Goal: Transaction & Acquisition: Purchase product/service

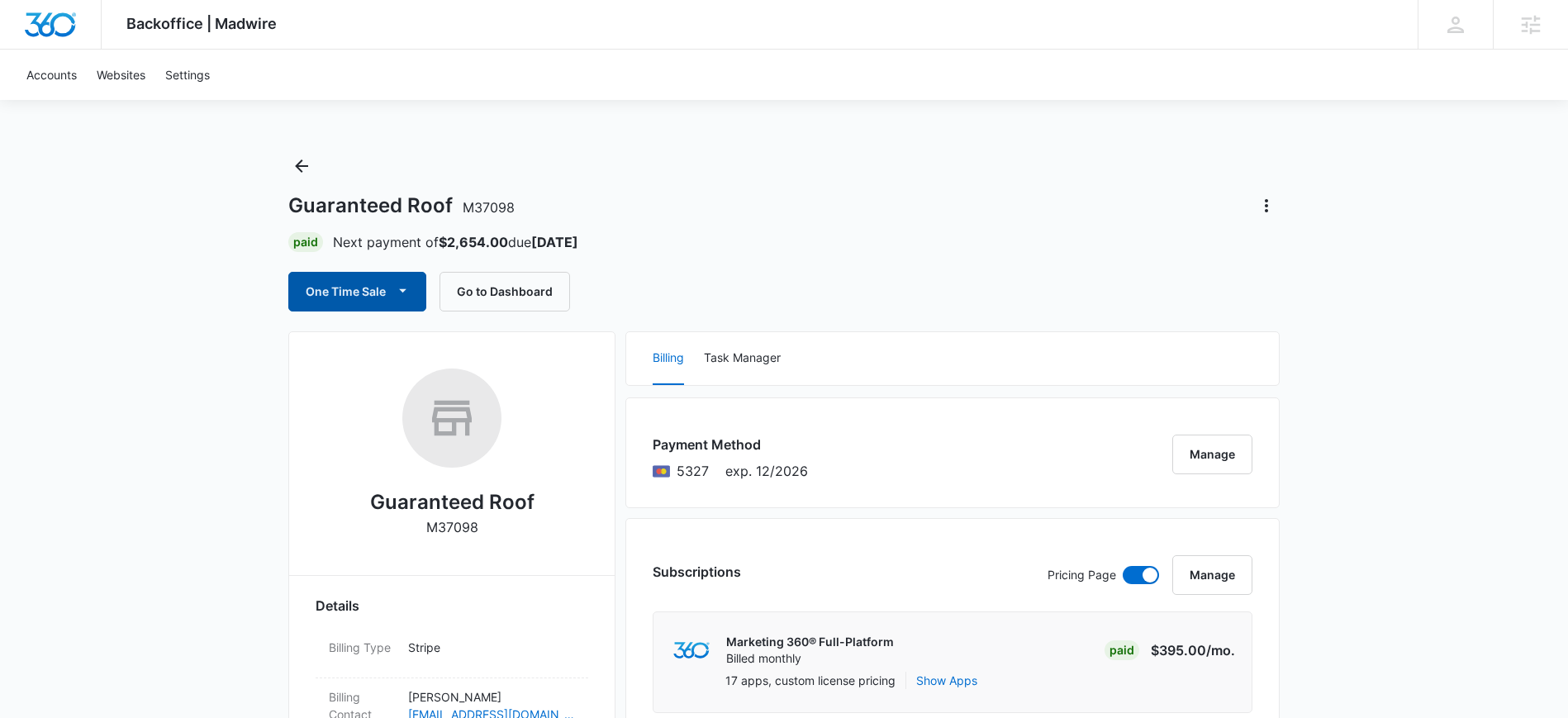
click at [402, 293] on icon "button" at bounding box center [402, 290] width 17 height 17
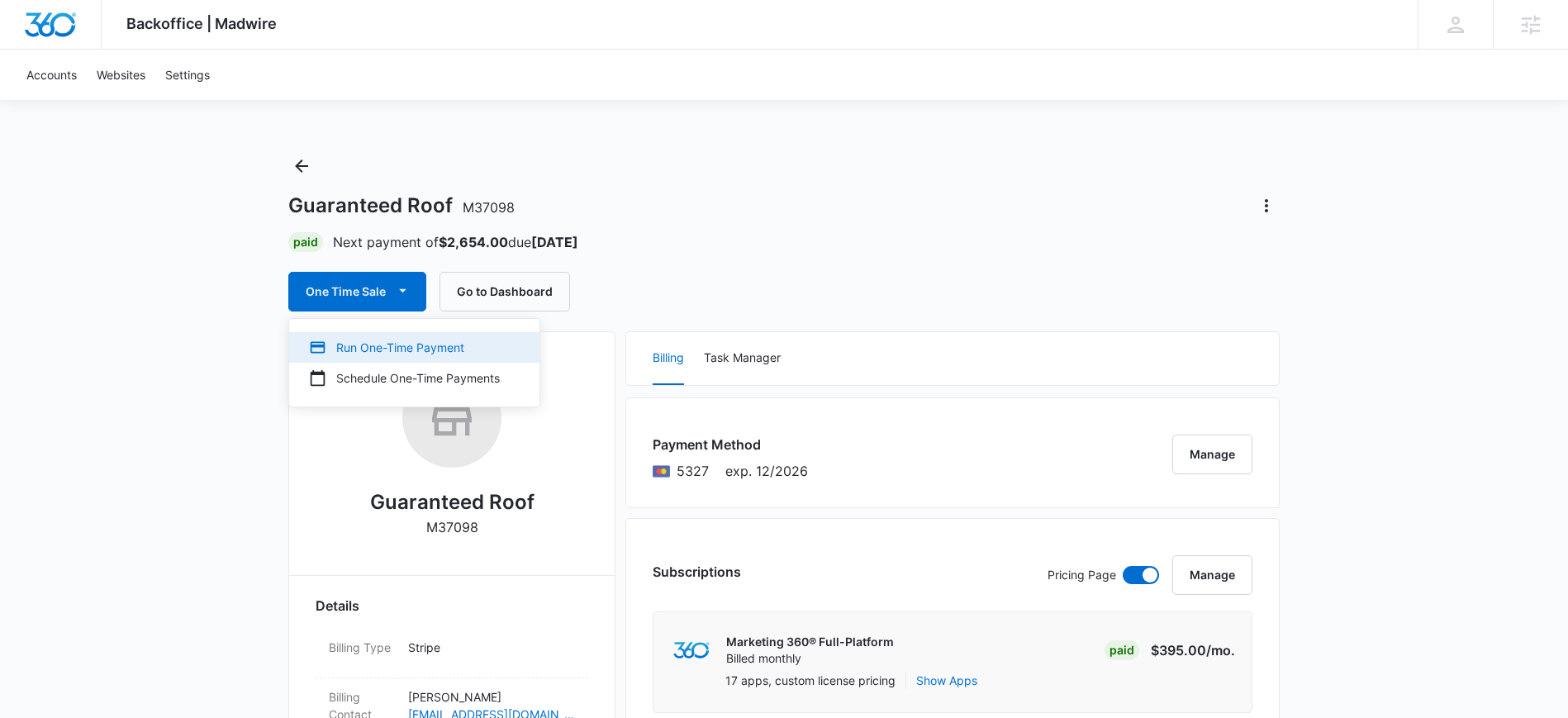
click at [364, 352] on div "Run One-Time Payment" at bounding box center [405, 347] width 191 height 17
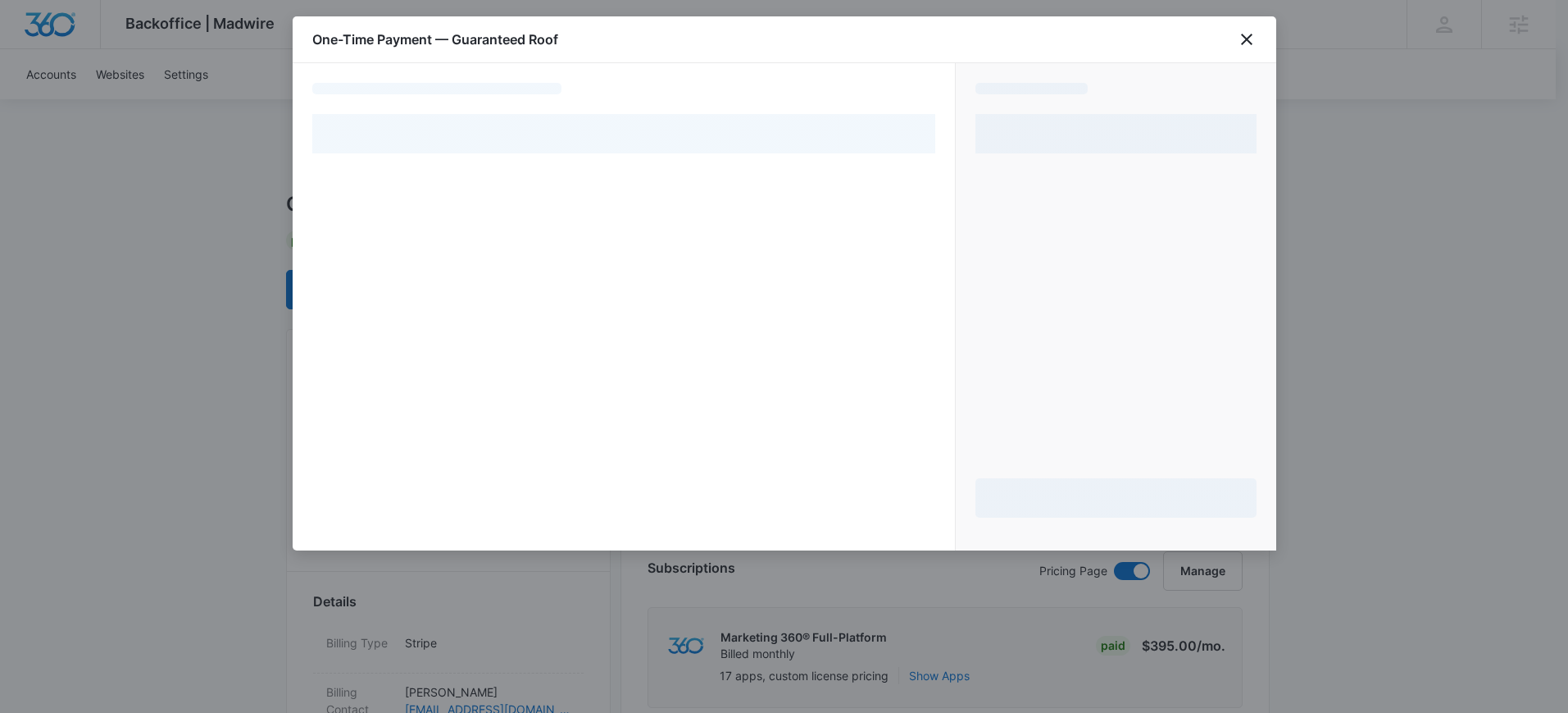
select select "pm_1QnNhkA4n8RTgNjUOEXxRxca"
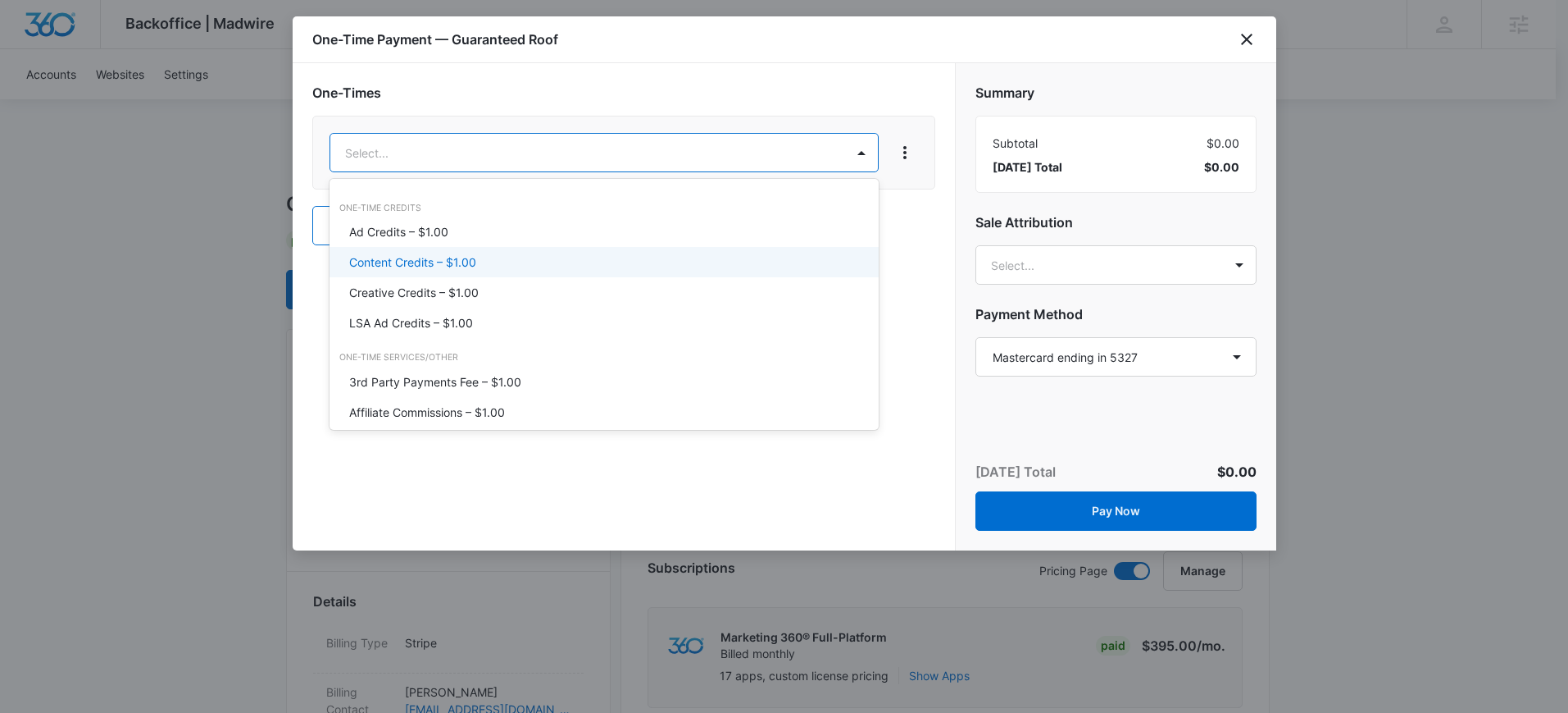
click at [408, 262] on p "Content Credits – $1.00" at bounding box center [412, 262] width 127 height 17
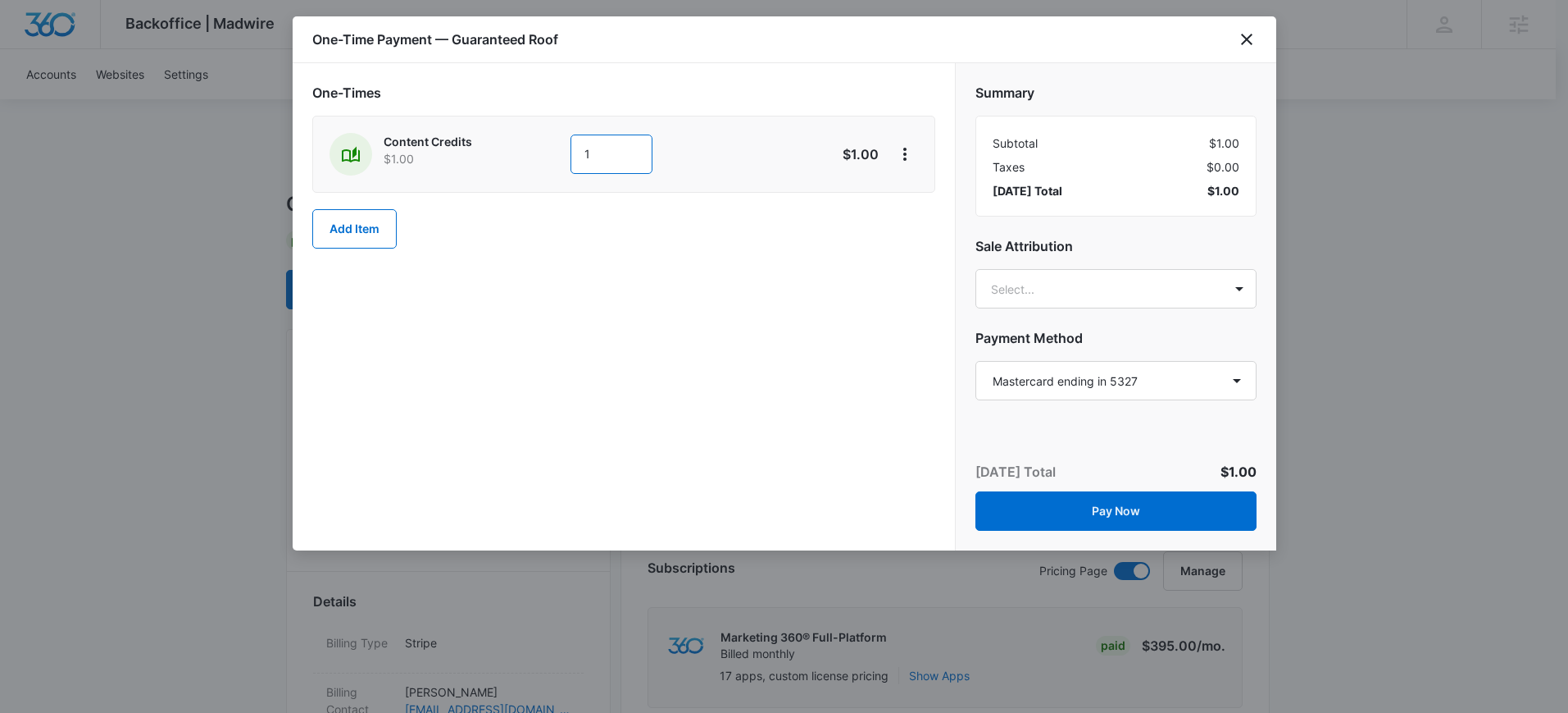
drag, startPoint x: 591, startPoint y: 155, endPoint x: 577, endPoint y: 158, distance: 14.3
click at [577, 158] on input "1" at bounding box center [611, 154] width 82 height 40
type input "700"
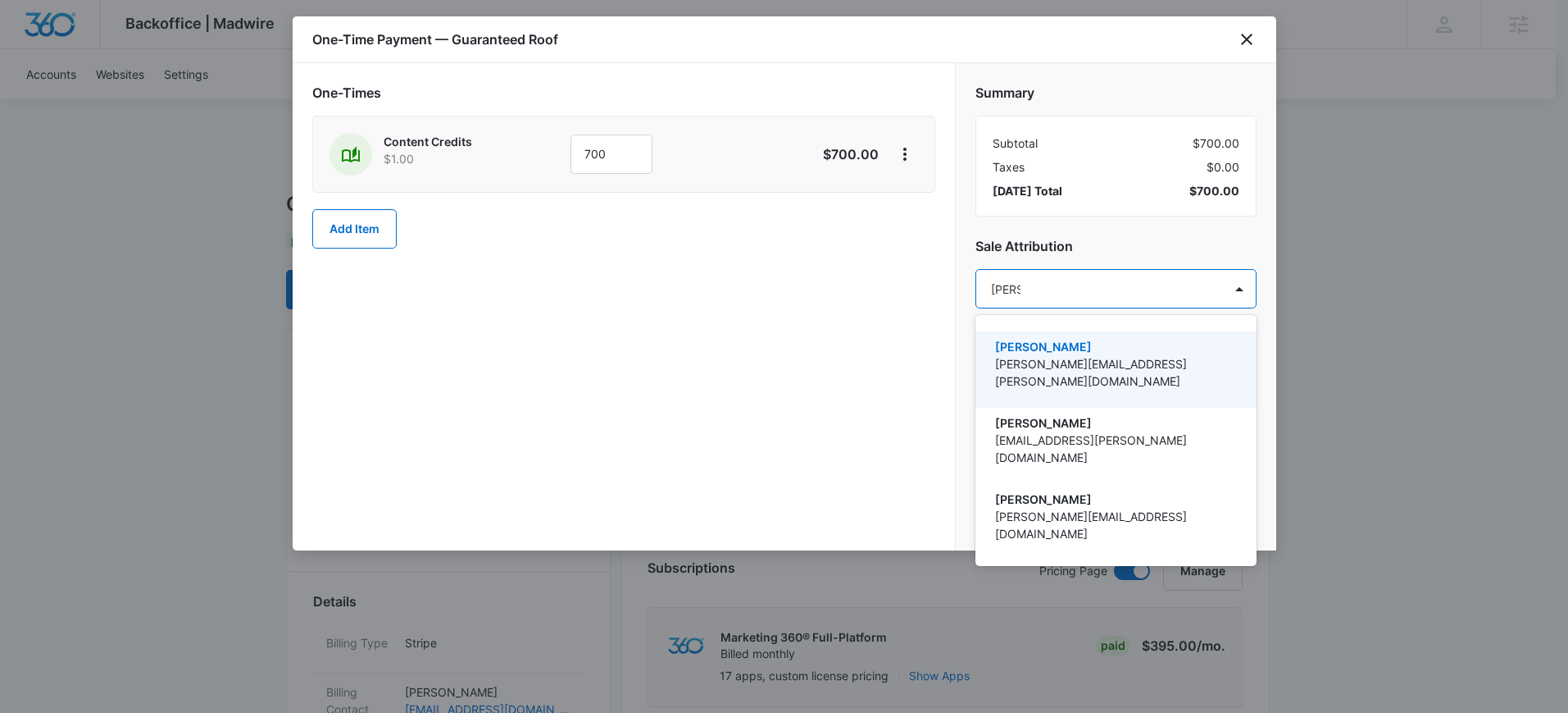
type input "[PERSON_NAME]"
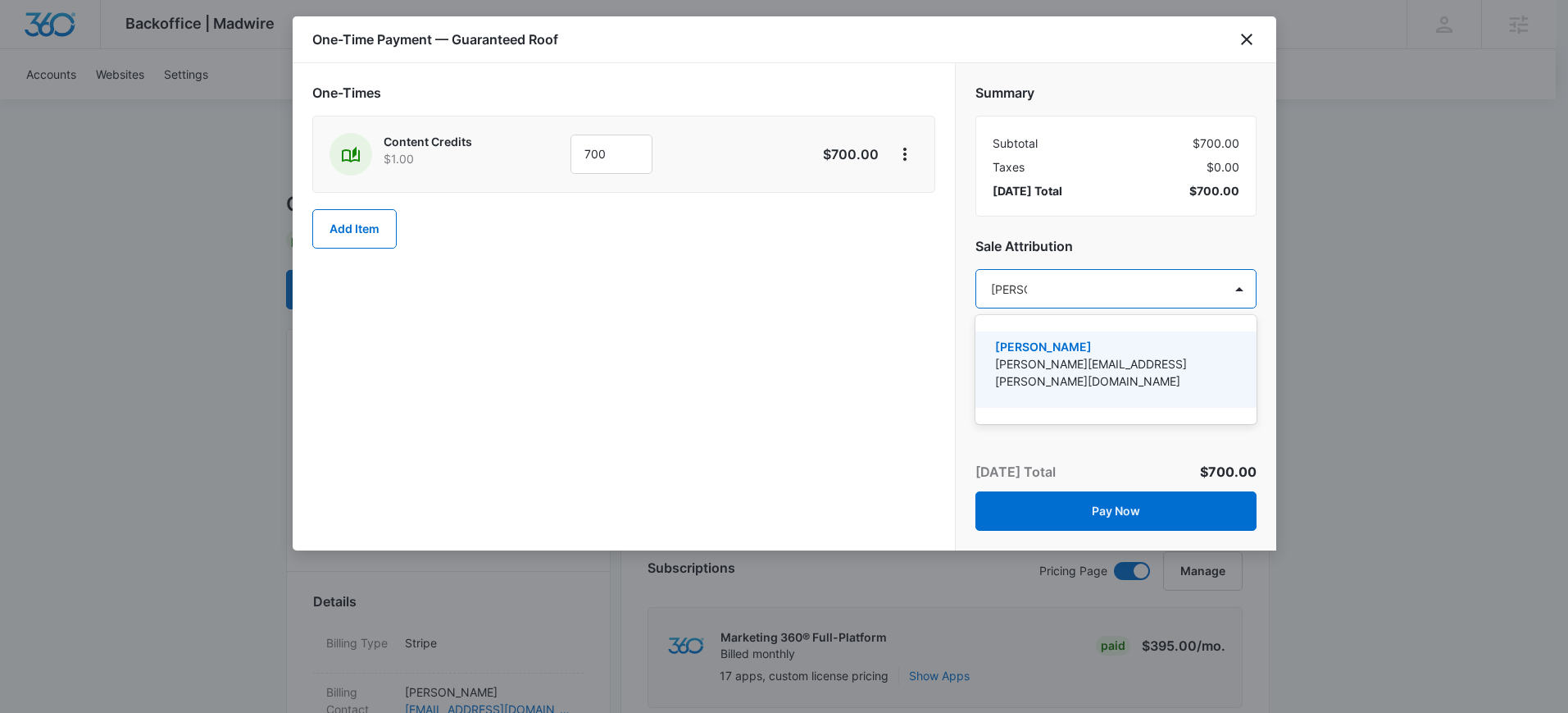
click at [1073, 361] on p "[PERSON_NAME][EMAIL_ADDRESS][PERSON_NAME][DOMAIN_NAME]" at bounding box center [1114, 372] width 238 height 35
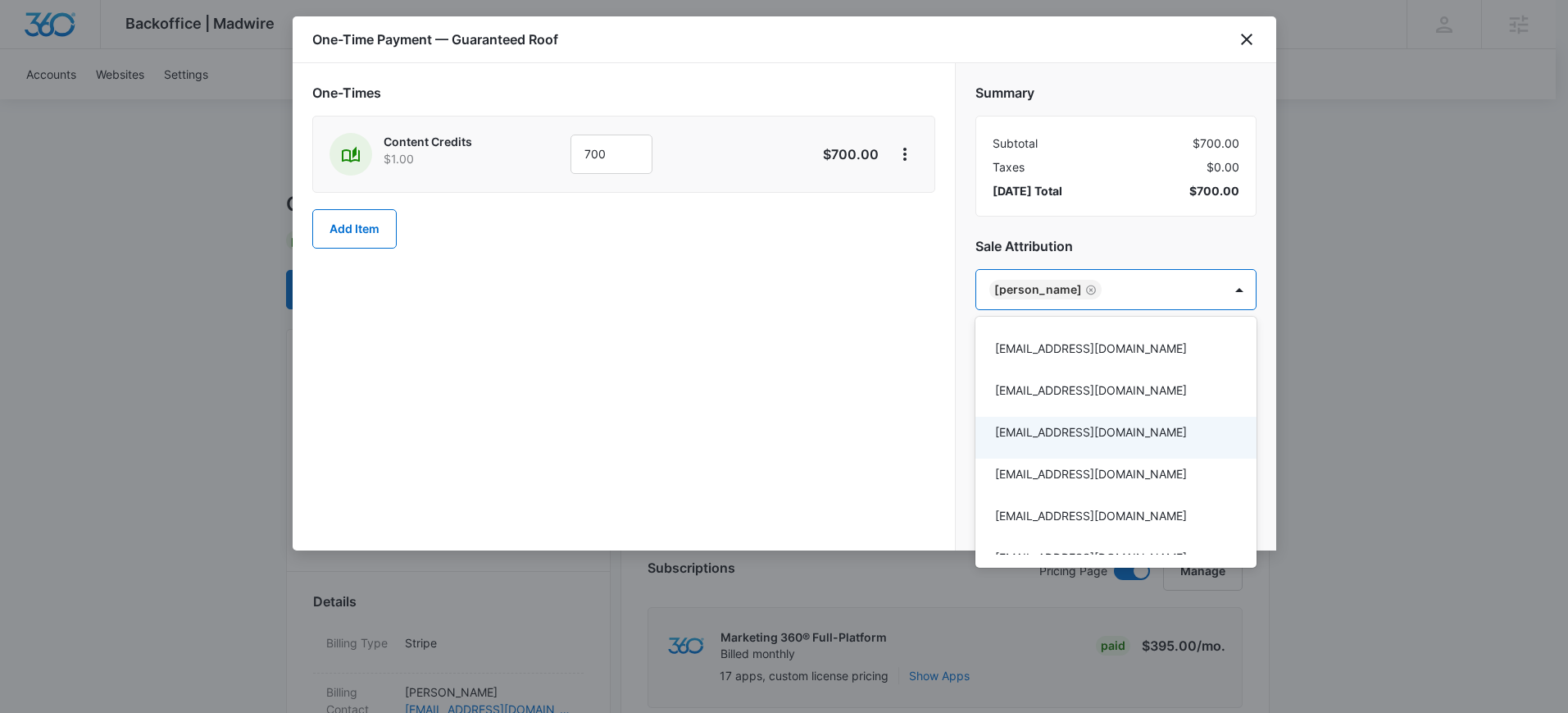
click at [913, 470] on div at bounding box center [784, 356] width 1568 height 713
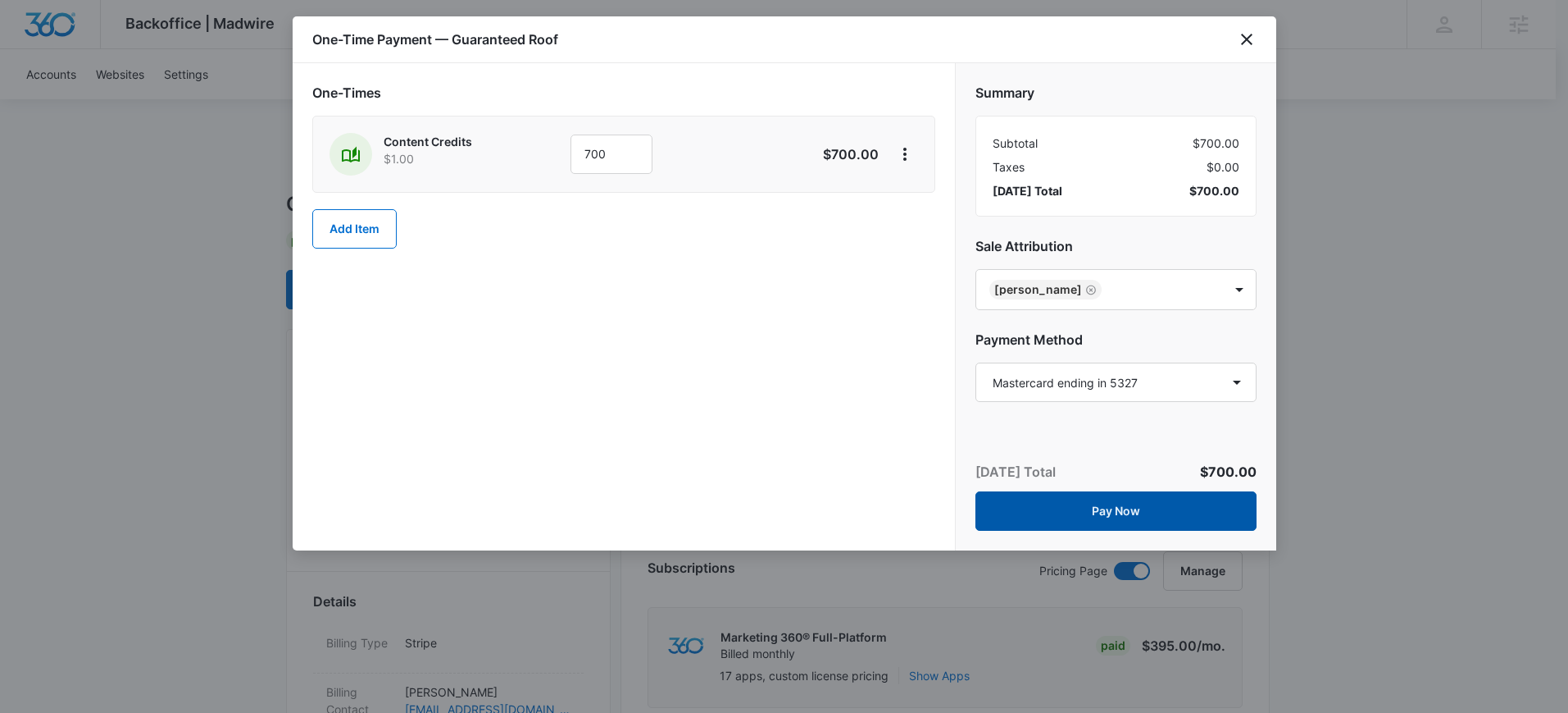
click at [1086, 516] on button "Pay Now" at bounding box center [1116, 511] width 281 height 40
